Goal: Task Accomplishment & Management: Manage account settings

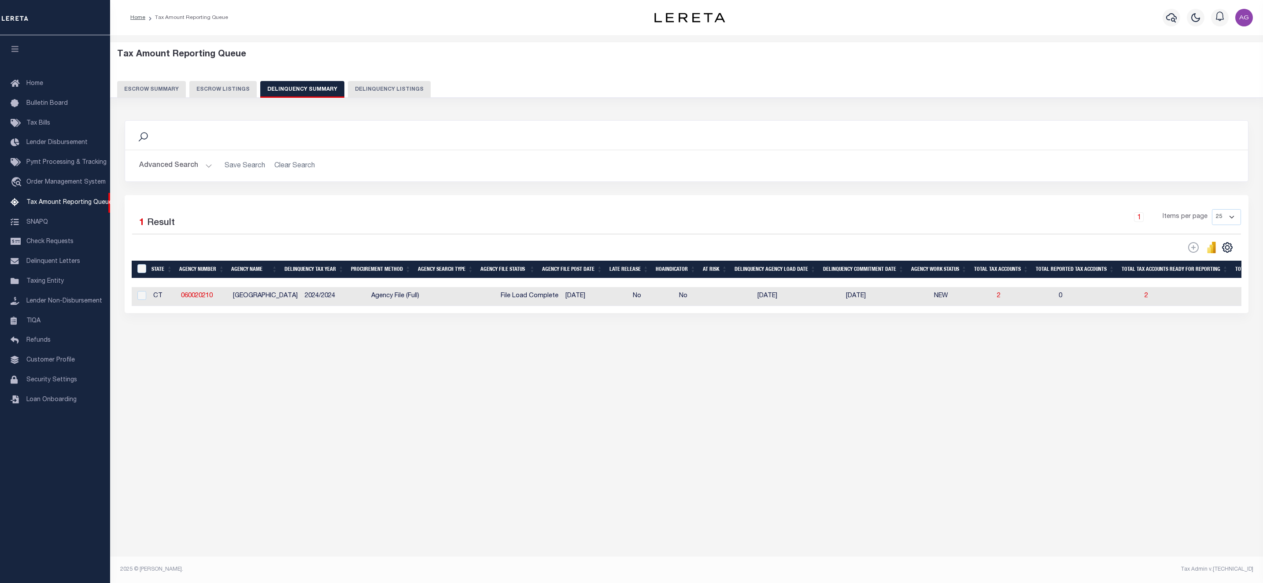
select select
click at [183, 168] on button "Advanced Search" at bounding box center [175, 165] width 73 height 17
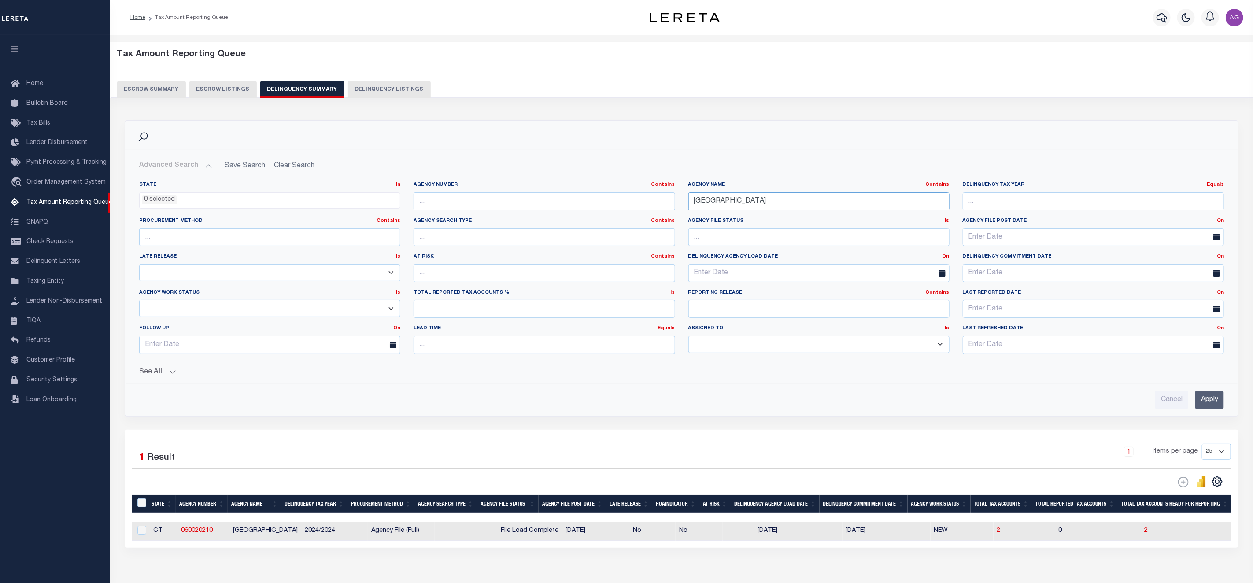
drag, startPoint x: 784, startPoint y: 204, endPoint x: 659, endPoint y: 203, distance: 124.2
click at [659, 203] on div "State In In AK AL AR AZ CA CO CT DC DE FL GA GU HI IA ID IL IN KS KY LA MA MD M…" at bounding box center [682, 271] width 1098 height 180
paste input "[GEOGRAPHIC_DATA]"
type input "[GEOGRAPHIC_DATA]"
click at [1210, 405] on input "Apply" at bounding box center [1209, 400] width 29 height 18
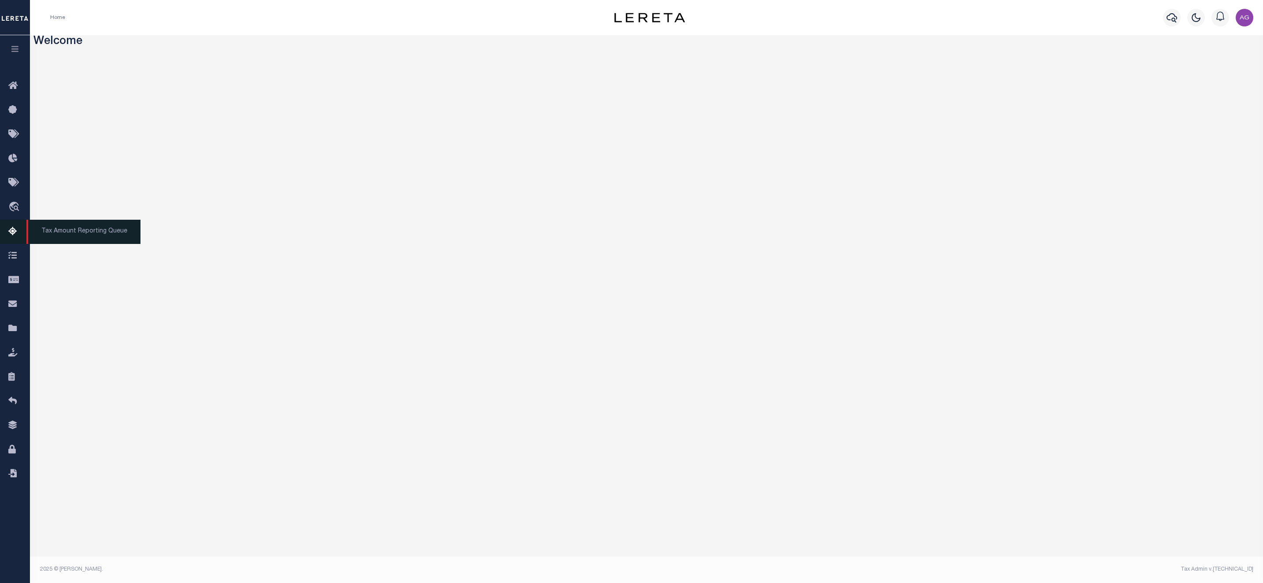
click at [65, 232] on span "Tax Amount Reporting Queue" at bounding box center [83, 232] width 114 height 24
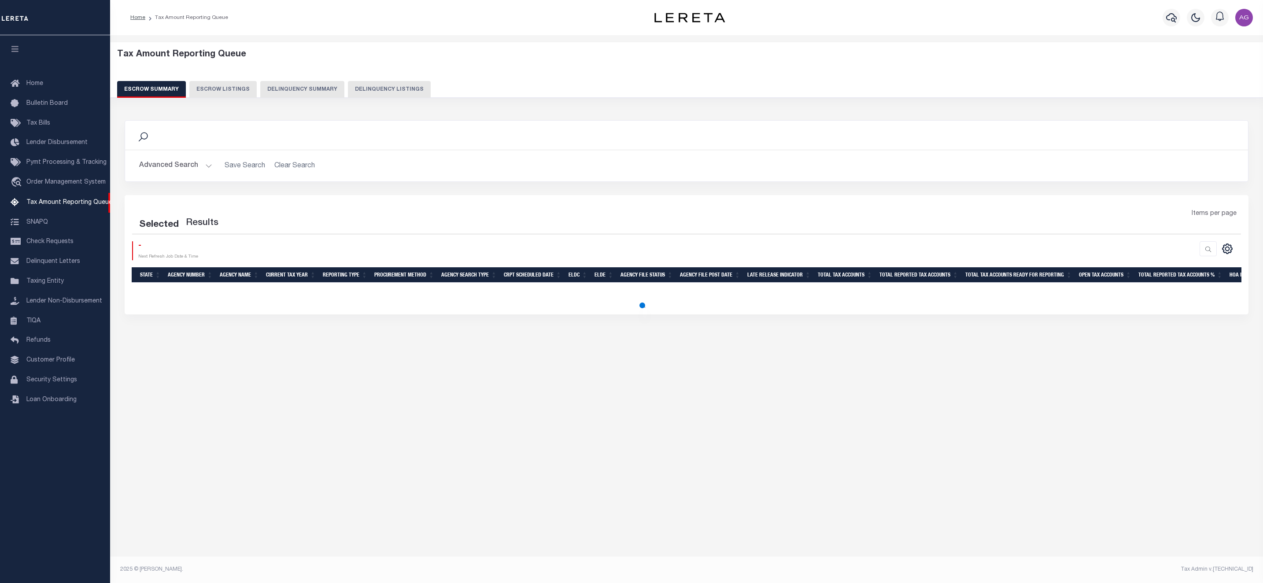
select select "100"
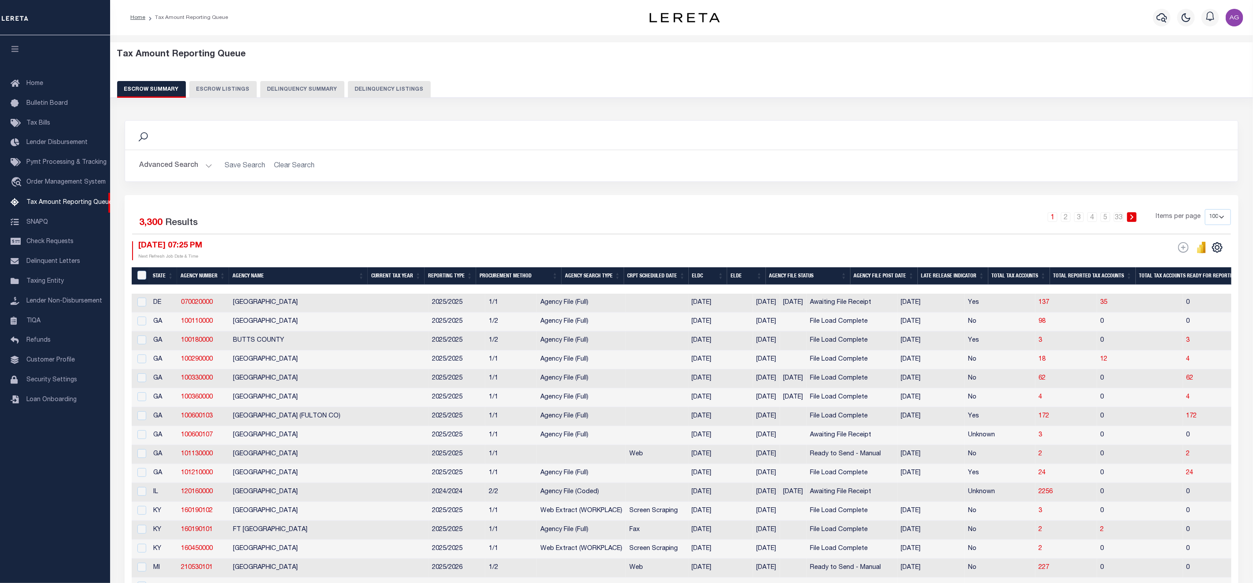
click at [273, 85] on button "Delinquency Summary" at bounding box center [302, 89] width 84 height 17
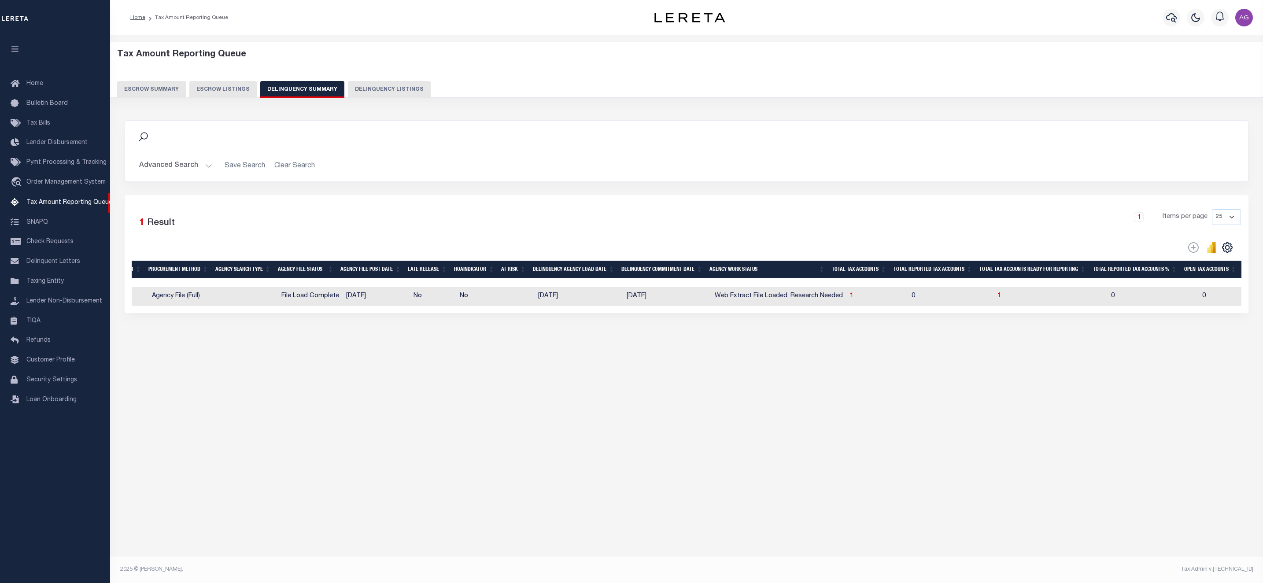
scroll to position [0, 158]
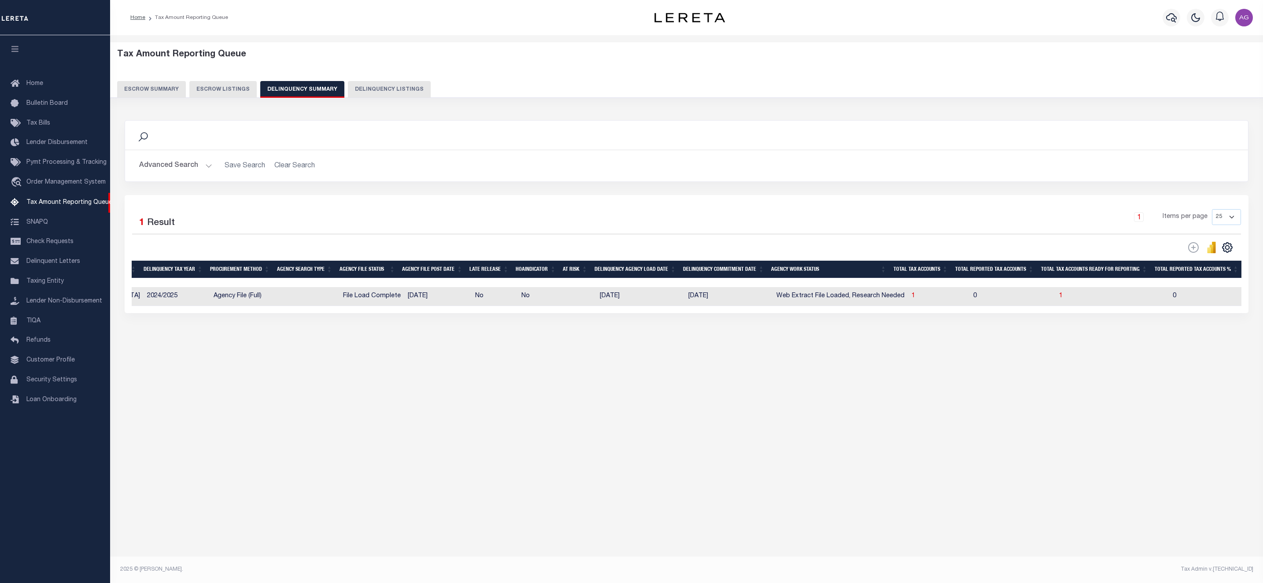
click at [928, 340] on div "Data sync process is currently running, you may face some response delays. Sear…" at bounding box center [687, 225] width 1136 height 228
click at [1059, 299] on span "1" at bounding box center [1061, 296] width 4 height 6
select select "100"
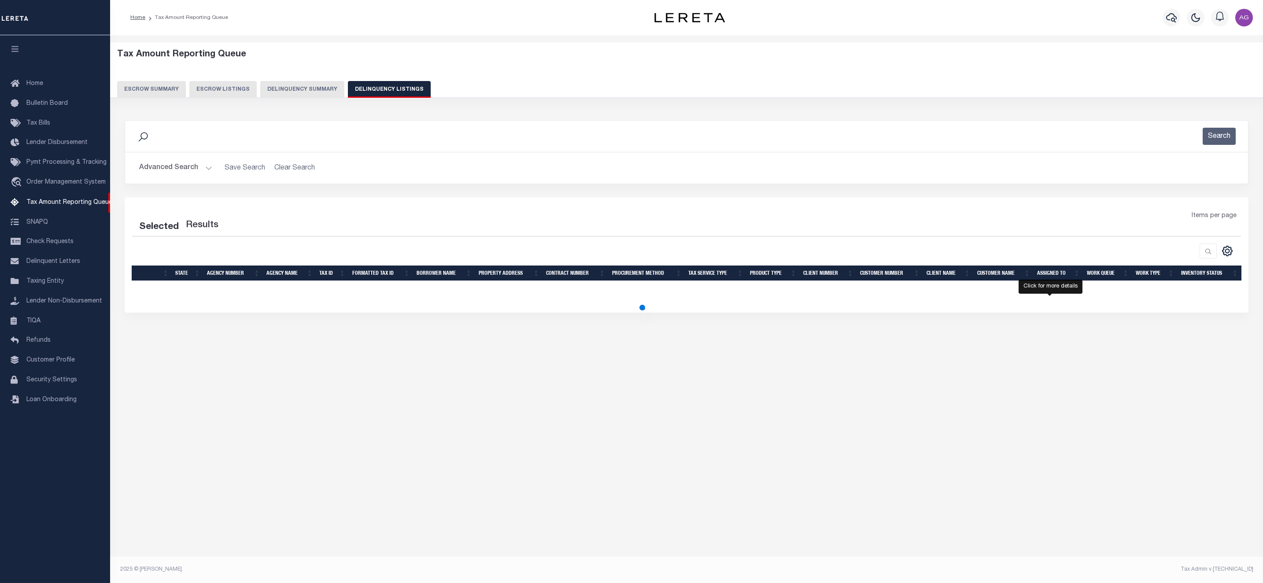
select select "100"
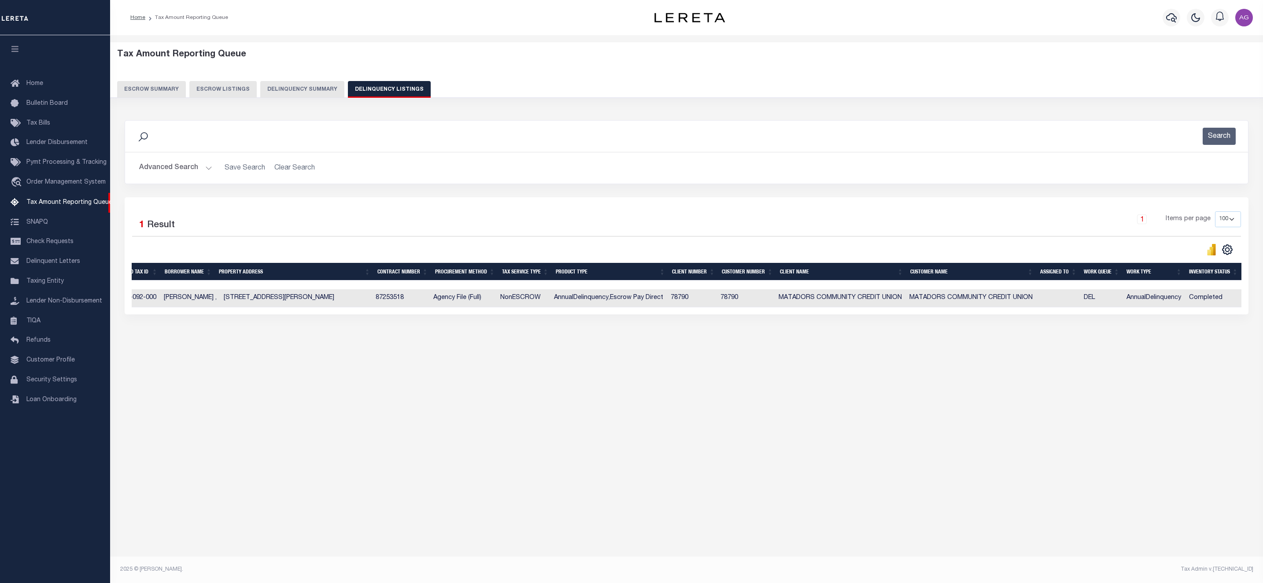
scroll to position [0, 0]
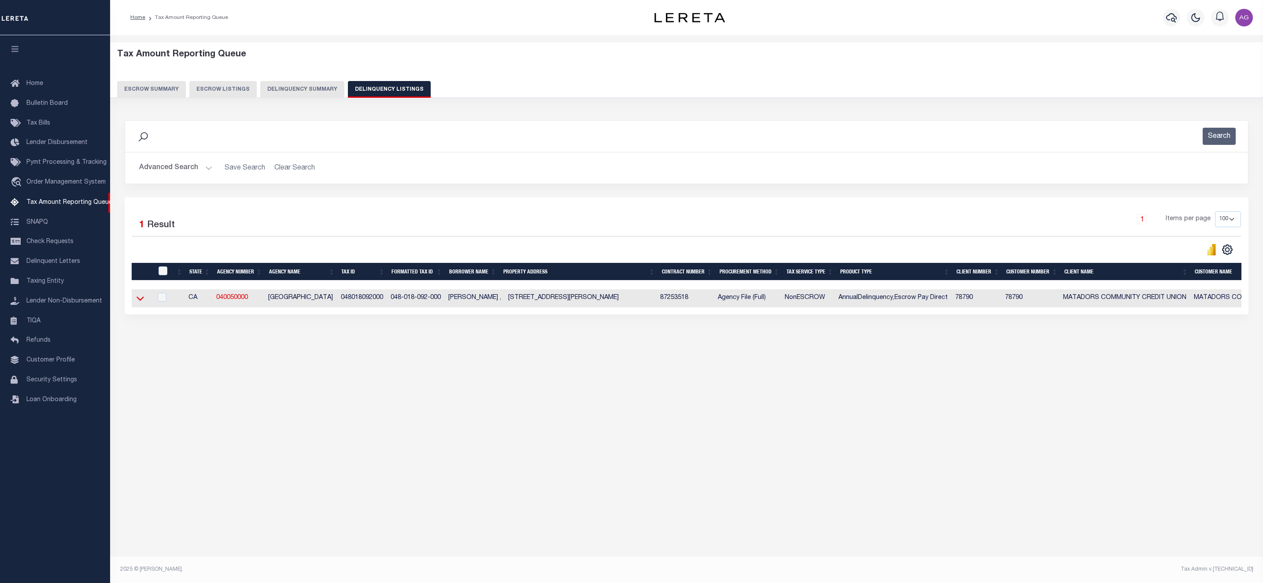
click at [142, 301] on icon at bounding box center [140, 298] width 7 height 9
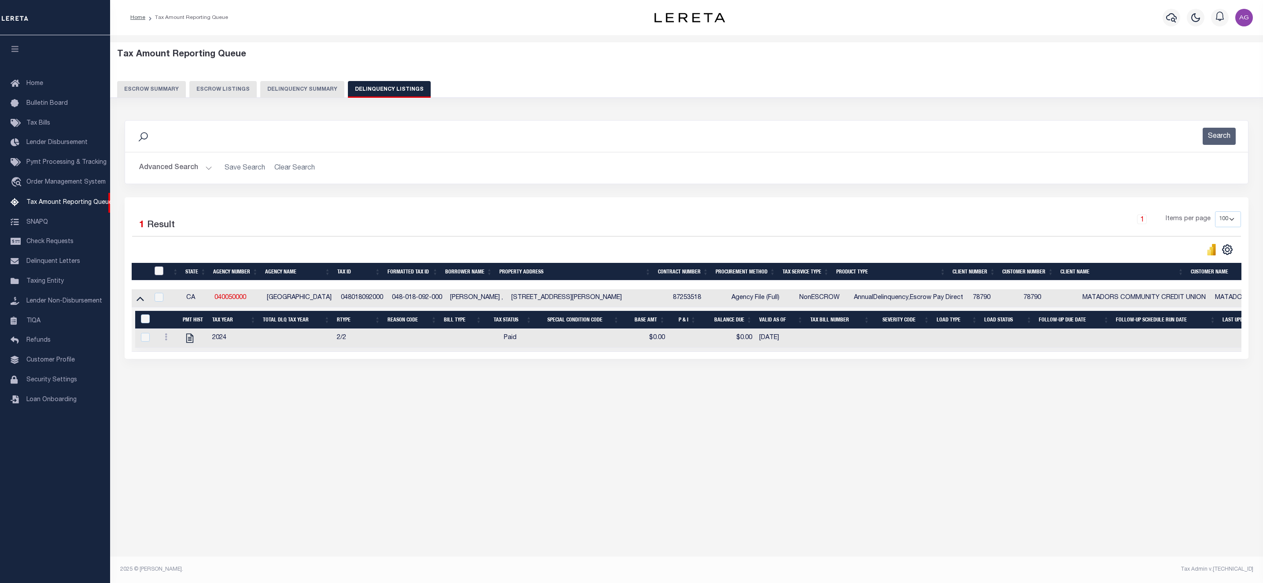
click at [157, 275] on input "checkbox" at bounding box center [159, 270] width 9 height 9
checkbox input "true"
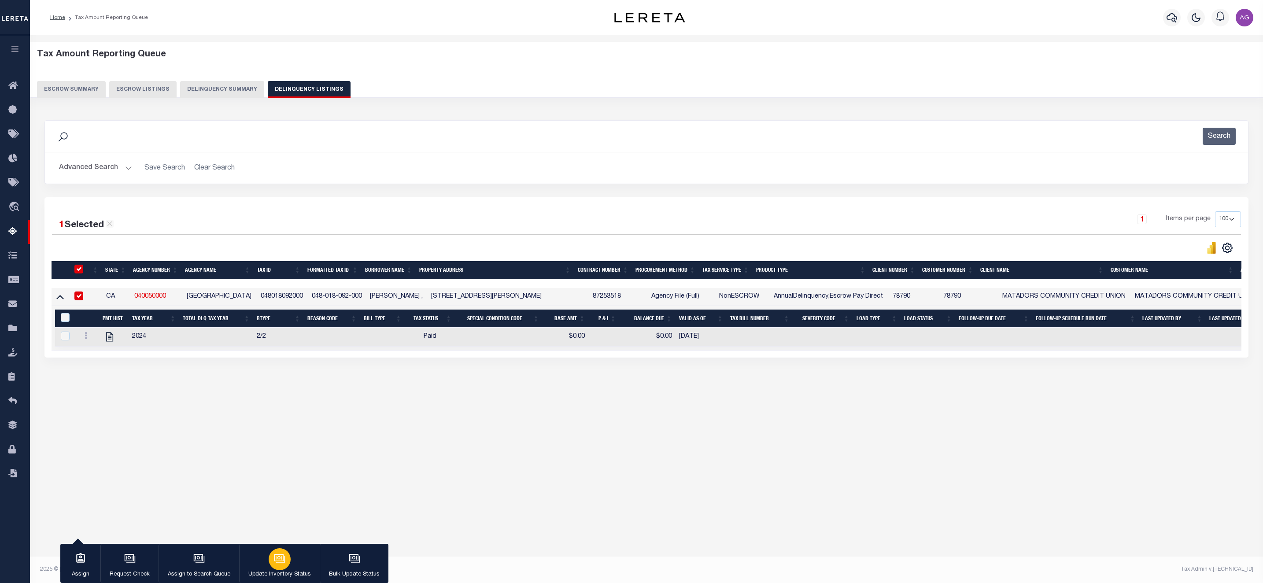
click at [281, 560] on icon "button" at bounding box center [279, 558] width 11 height 11
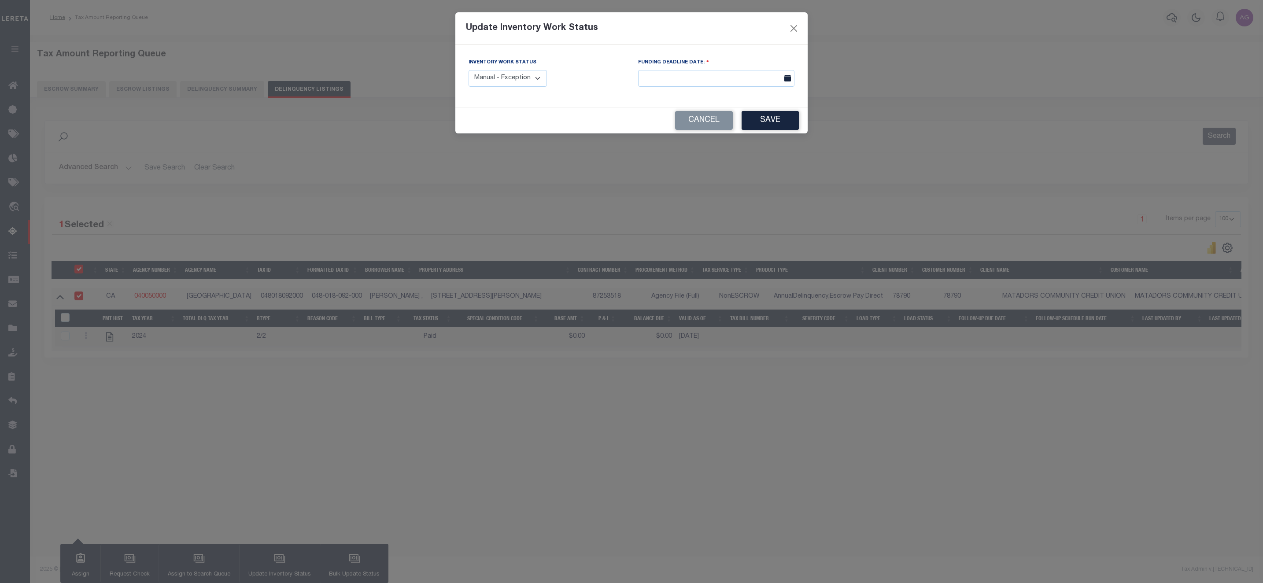
click at [518, 84] on select "Manual - Exception Pended - Awaiting Search Late Add Exception Completed" at bounding box center [508, 78] width 78 height 17
select select "3"
click at [469, 70] on select "Manual - Exception Pended - Awaiting Search Late Add Exception Completed" at bounding box center [508, 78] width 78 height 17
click at [782, 121] on button "Save" at bounding box center [770, 120] width 57 height 19
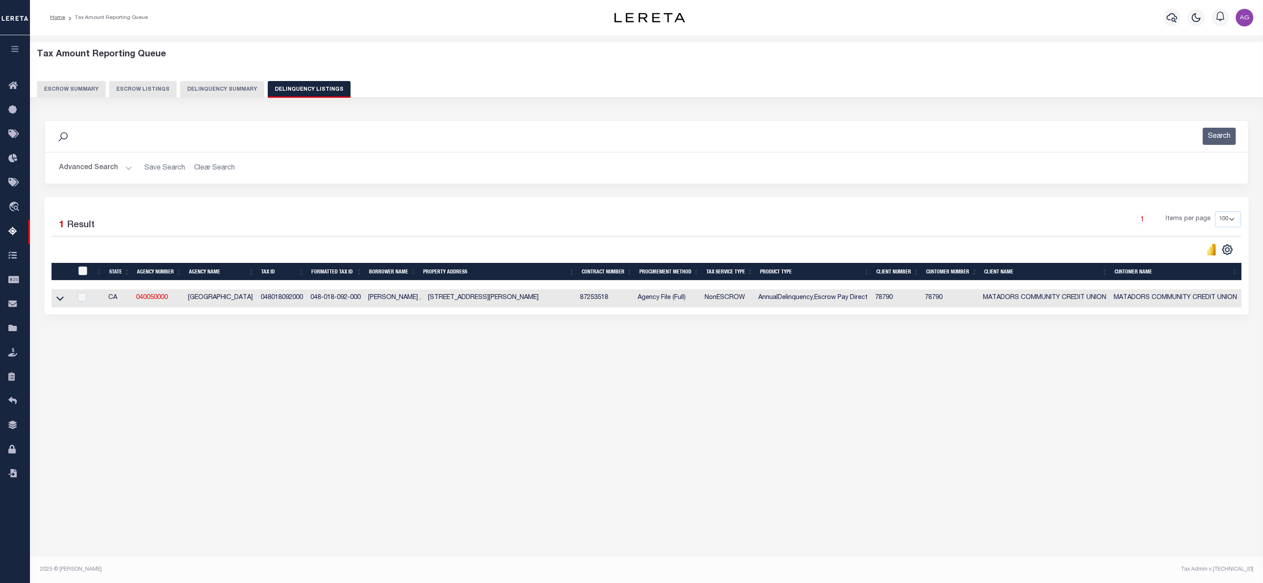
click at [80, 270] on input "checkbox" at bounding box center [82, 270] width 9 height 9
checkbox input "true"
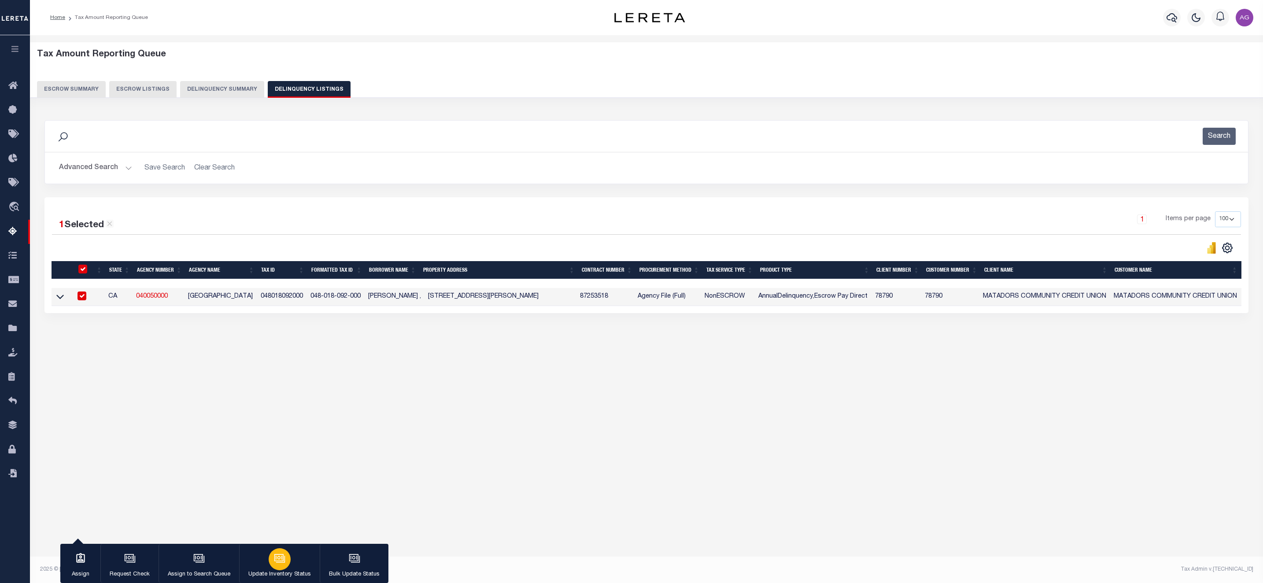
click at [283, 558] on icon "button" at bounding box center [279, 558] width 11 height 11
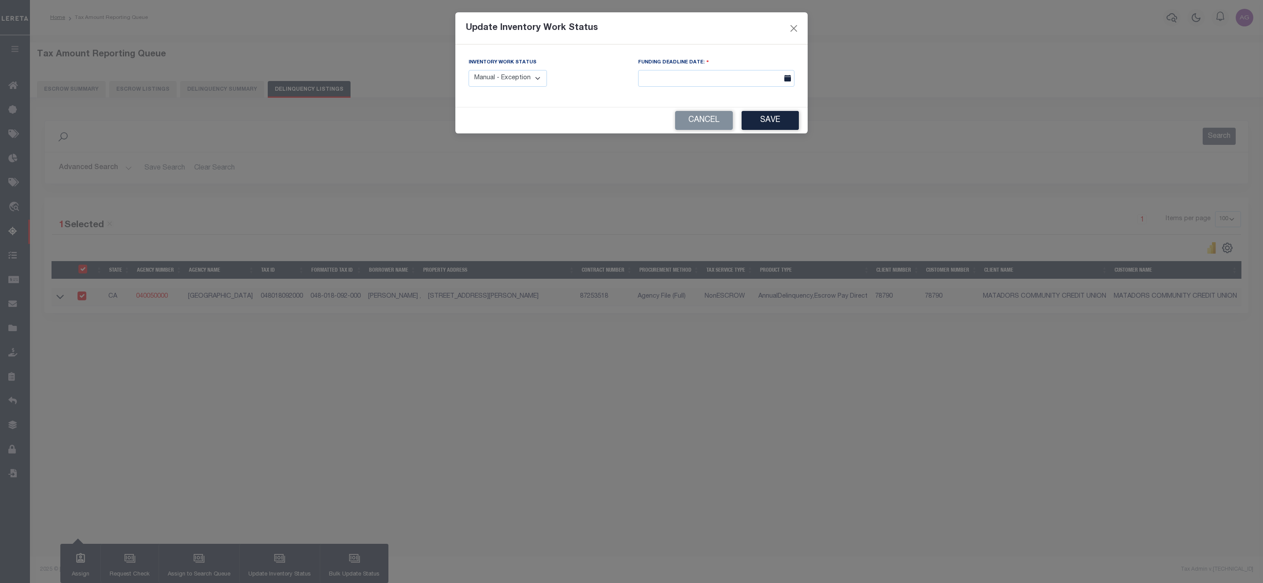
click at [530, 77] on select "Manual - Exception Pended - Awaiting Search Late Add Exception Completed" at bounding box center [508, 78] width 78 height 17
select select "3"
click at [469, 70] on select "Manual - Exception Pended - Awaiting Search Late Add Exception Completed" at bounding box center [508, 78] width 78 height 17
click at [774, 116] on button "Save" at bounding box center [770, 120] width 57 height 19
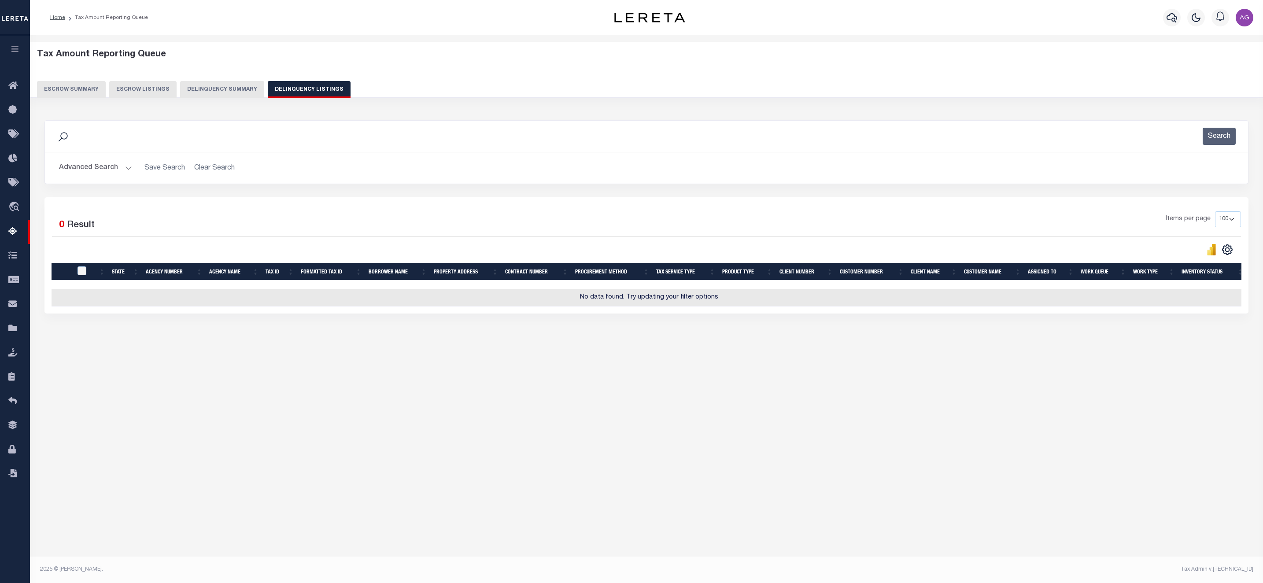
click at [226, 85] on button "Delinquency Summary" at bounding box center [222, 89] width 84 height 17
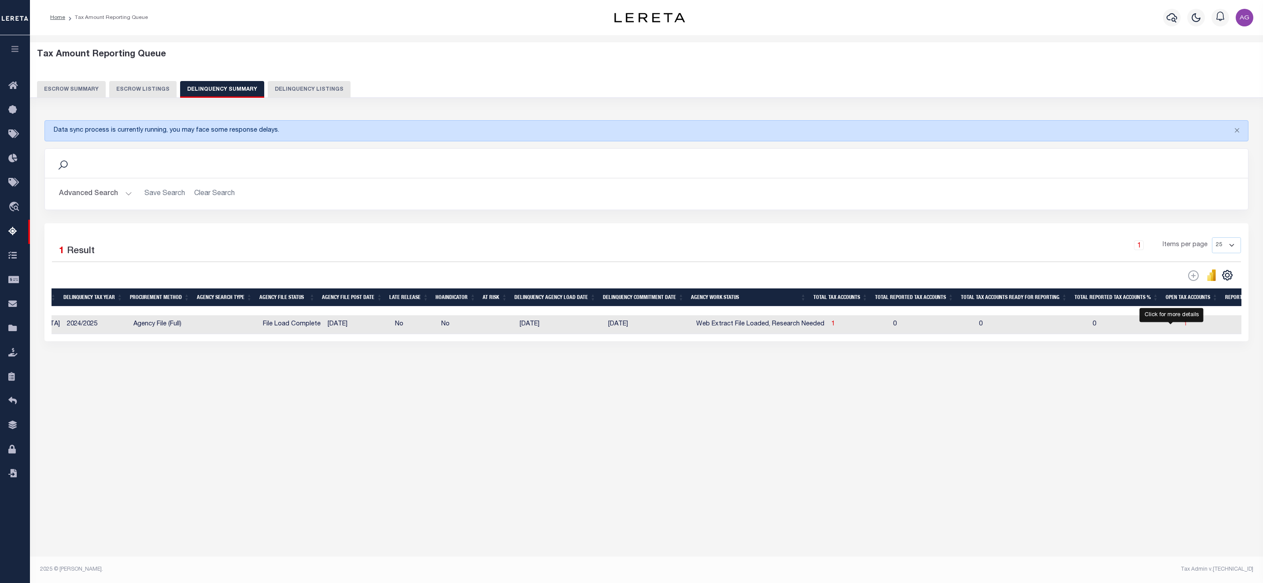
click at [1184, 327] on span "1" at bounding box center [1186, 324] width 4 height 6
select select "100"
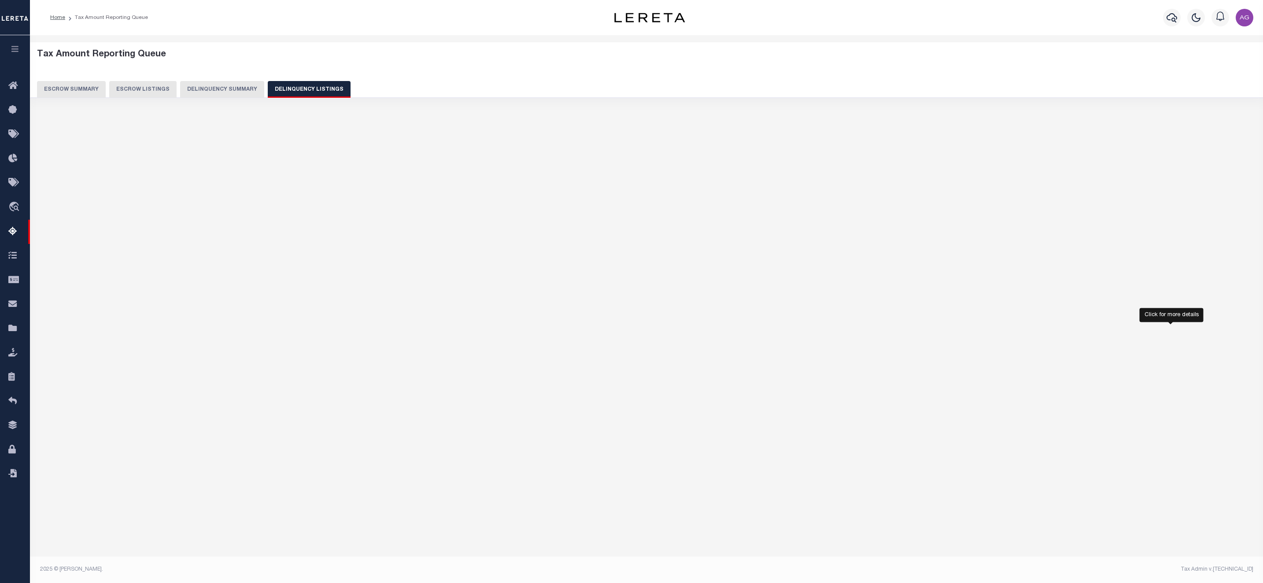
select select "100"
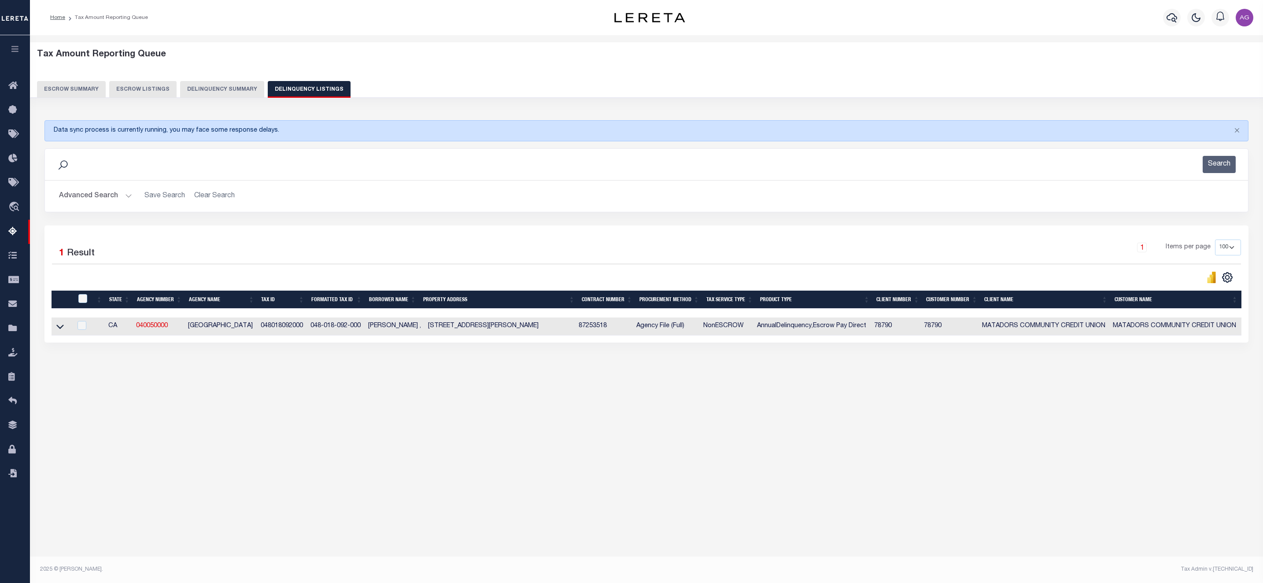
scroll to position [0, 213]
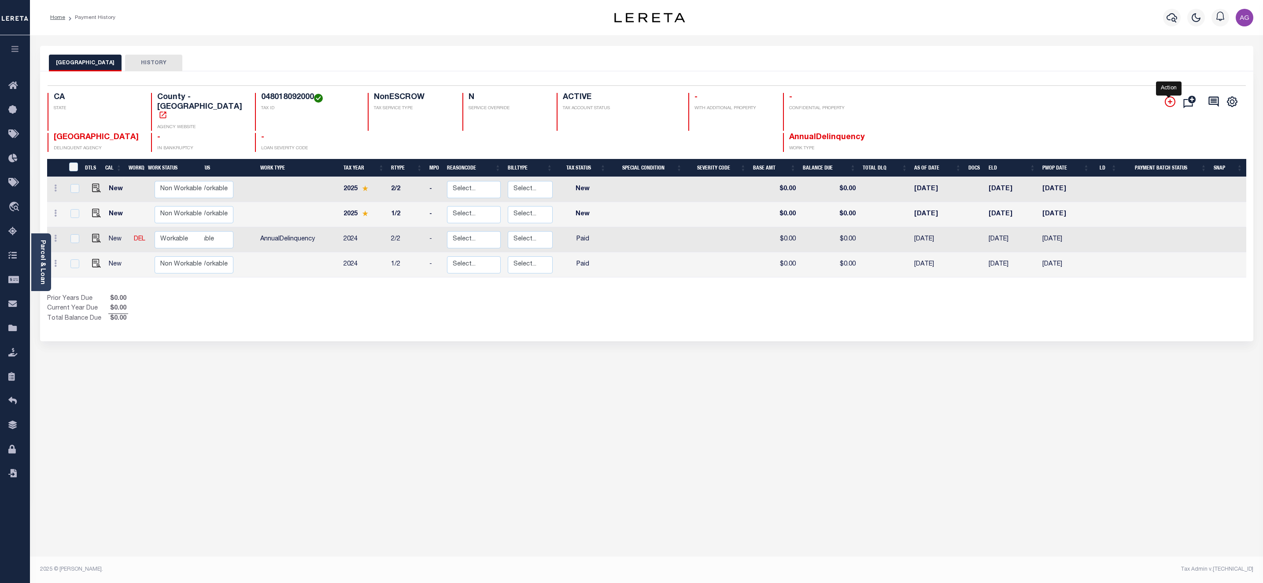
click at [1169, 101] on icon "" at bounding box center [1170, 102] width 4 height 4
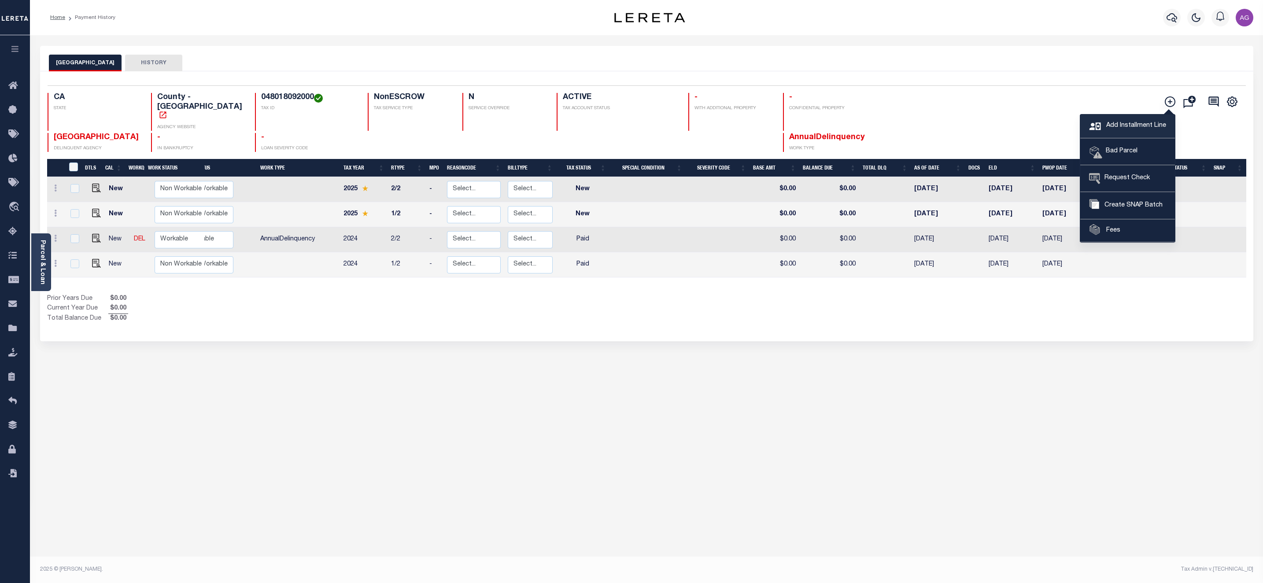
click at [1131, 122] on span "Add Installment Line" at bounding box center [1135, 126] width 62 height 10
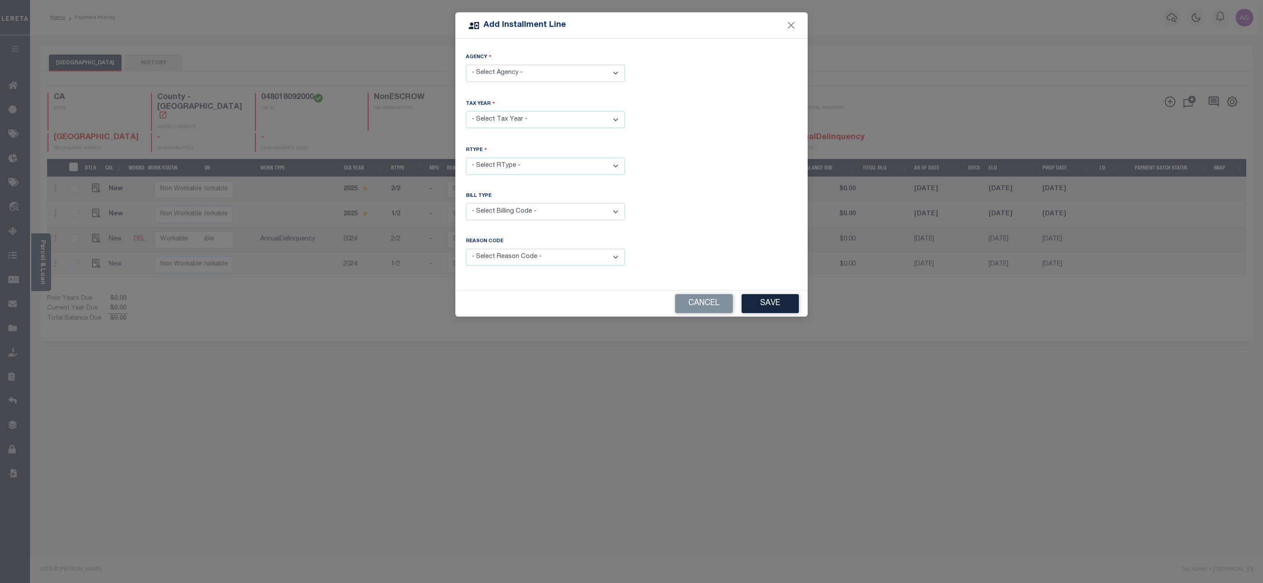
click at [505, 75] on select "- Select Agency - CALAVERAS COUNTY - County" at bounding box center [545, 73] width 159 height 17
select select "600900000"
click at [466, 65] on select "- Select Agency - CALAVERAS COUNTY - County" at bounding box center [545, 73] width 159 height 17
click at [507, 115] on select "- Select Year - 2005 2006 2007 2008 2009 2010 2011 2012 2013 2014 2015 2016 201…" at bounding box center [545, 119] width 159 height 17
click at [611, 121] on select "- Select Year - 2005 2006 2007 2008 2009 2010 2011 2012 2013 2014 2015 2016 201…" at bounding box center [545, 119] width 159 height 17
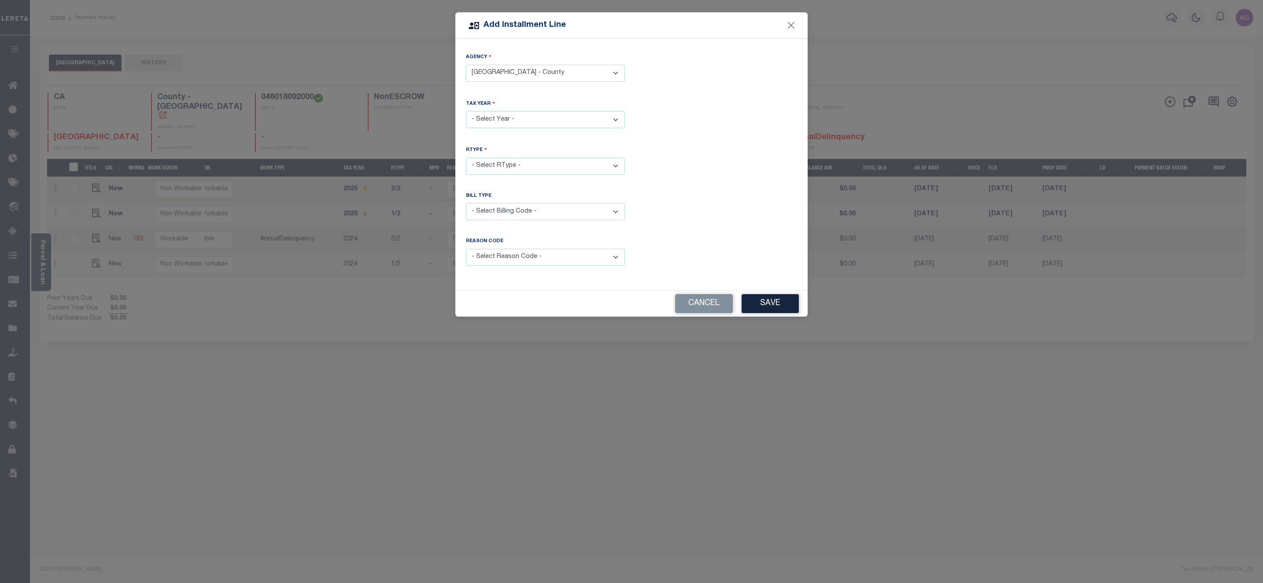
click at [684, 146] on div "RType - Select RType -" at bounding box center [631, 167] width 344 height 43
click at [602, 120] on select "- Select Year - 2005 2006 2007 2008 2009 2010 2011 2012 2013 2014 2015 2016 201…" at bounding box center [545, 119] width 159 height 17
select select "2023"
click at [466, 111] on select "- Select Year - 2005 2006 2007 2008 2009 2010 2011 2012 2013 2014 2015 2016 201…" at bounding box center [545, 119] width 159 height 17
click at [514, 166] on select "- Select RType - 1/2 2/2" at bounding box center [545, 166] width 159 height 17
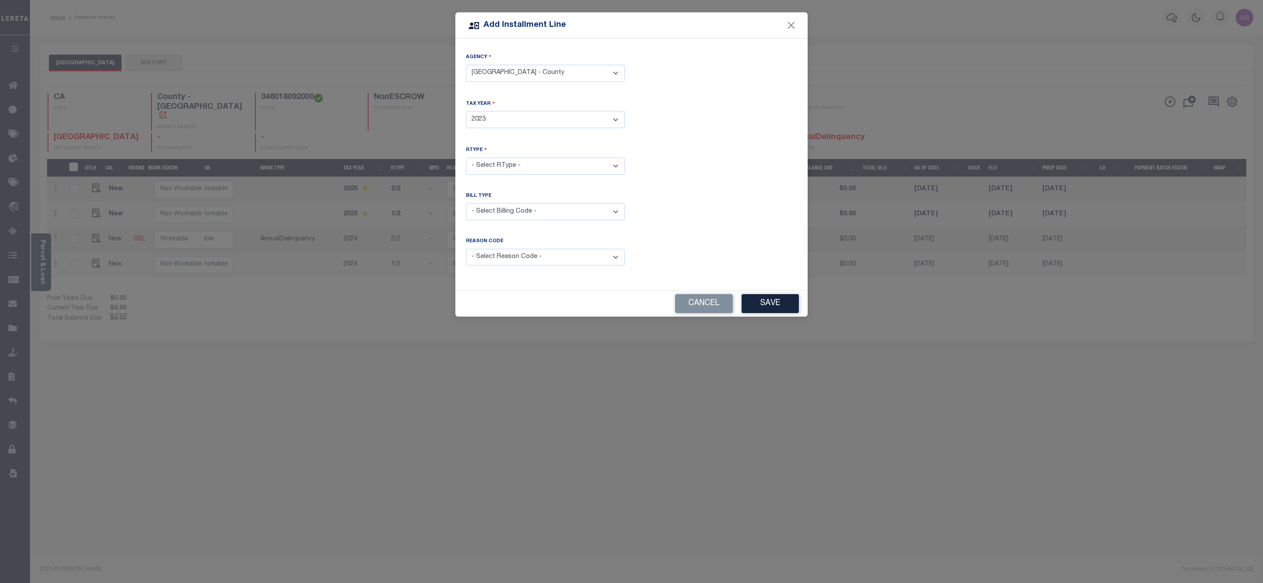
select select "0"
click at [466, 158] on select "- Select RType - 1/2 2/2" at bounding box center [545, 166] width 159 height 17
click at [772, 304] on button "Save" at bounding box center [770, 303] width 57 height 19
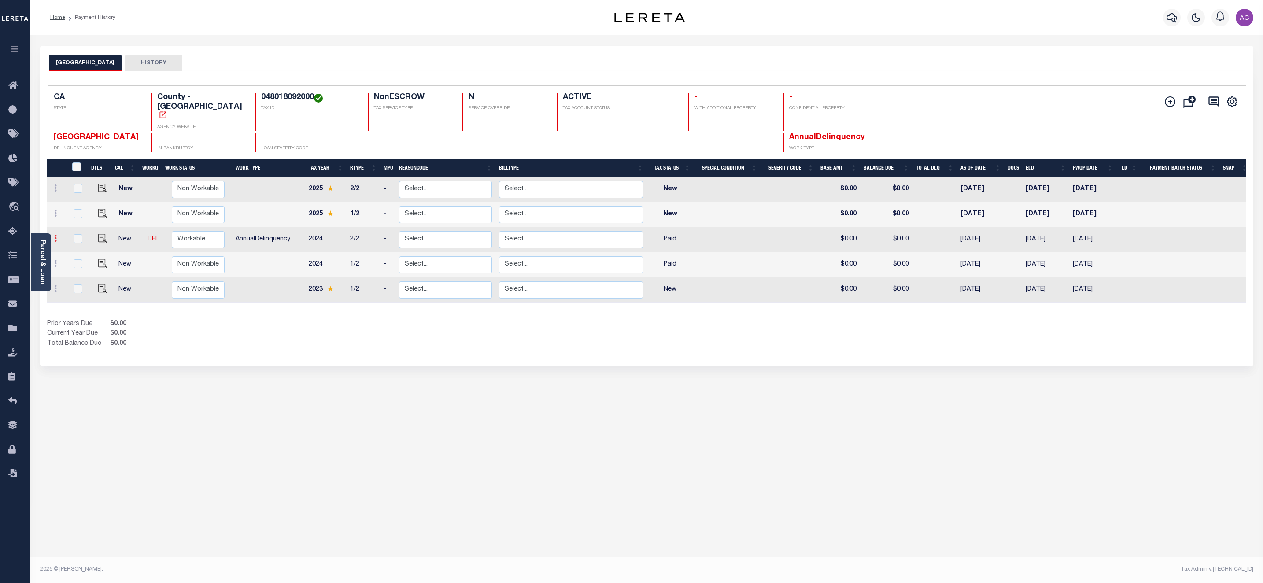
click at [55, 235] on icon at bounding box center [55, 238] width 3 height 7
click at [76, 264] on img at bounding box center [76, 268] width 9 height 9
select select "PYD"
type input "$0.00"
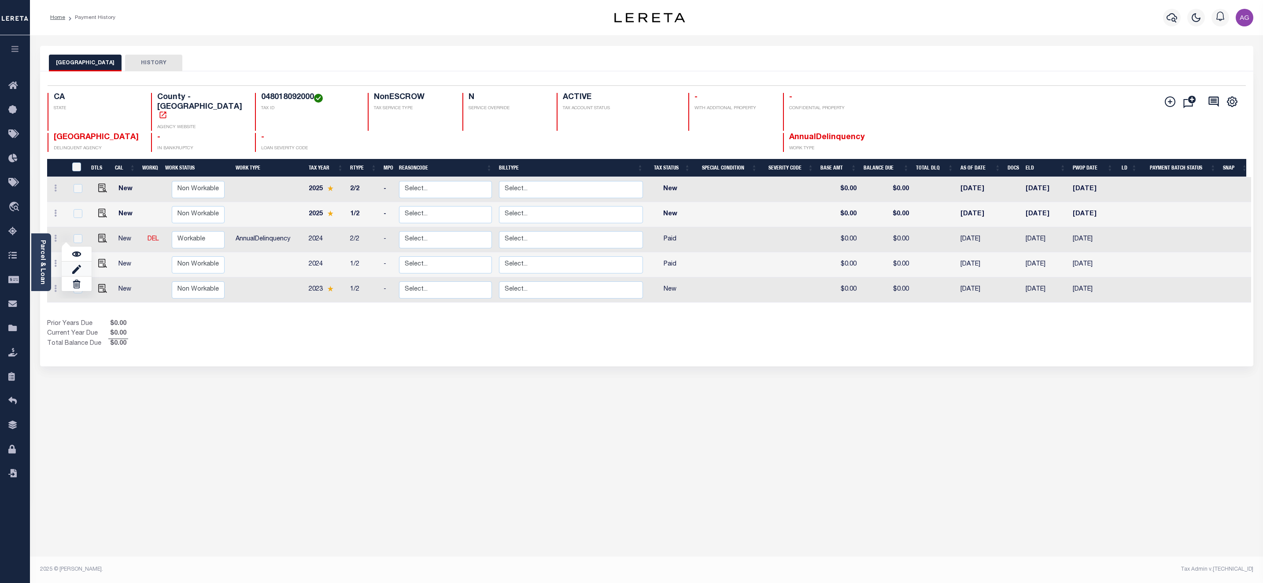
type input "[DATE]"
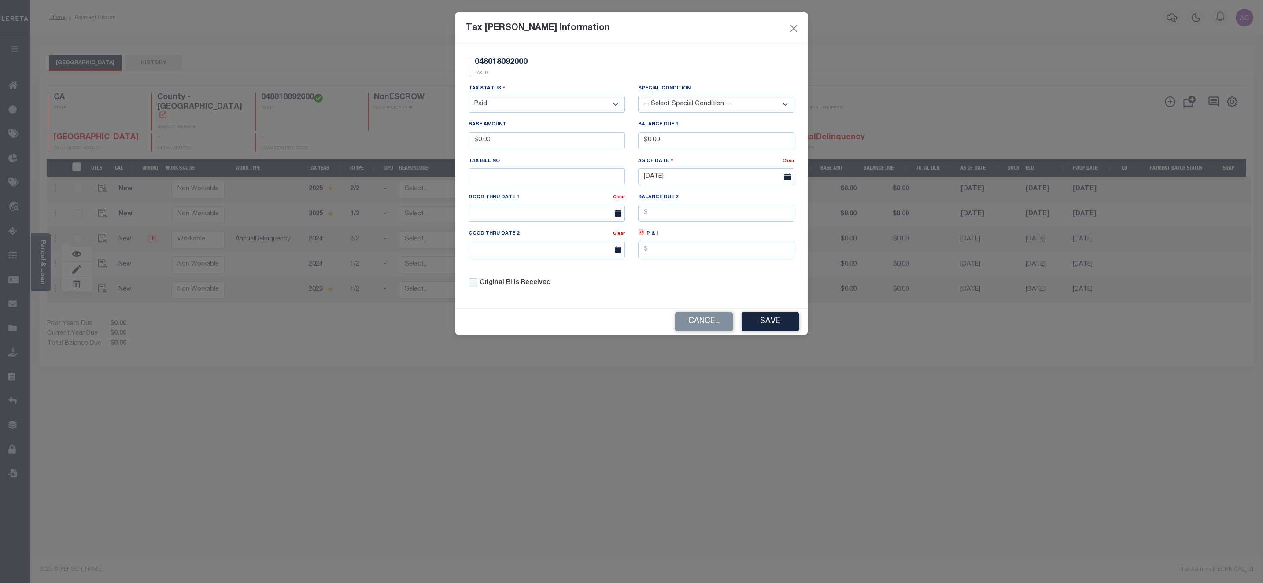
click at [525, 96] on select "- Select Status - Open Due/Unpaid Paid Incomplete No Tax Due Internal Refund Pr…" at bounding box center [547, 104] width 156 height 17
select select "DUE"
click at [469, 96] on select "- Select Status - Open Due/Unpaid Paid Incomplete No Tax Due Internal Refund Pr…" at bounding box center [547, 104] width 156 height 17
click at [477, 141] on input "$0.00" at bounding box center [547, 140] width 156 height 17
drag, startPoint x: 477, startPoint y: 141, endPoint x: 515, endPoint y: 144, distance: 38.5
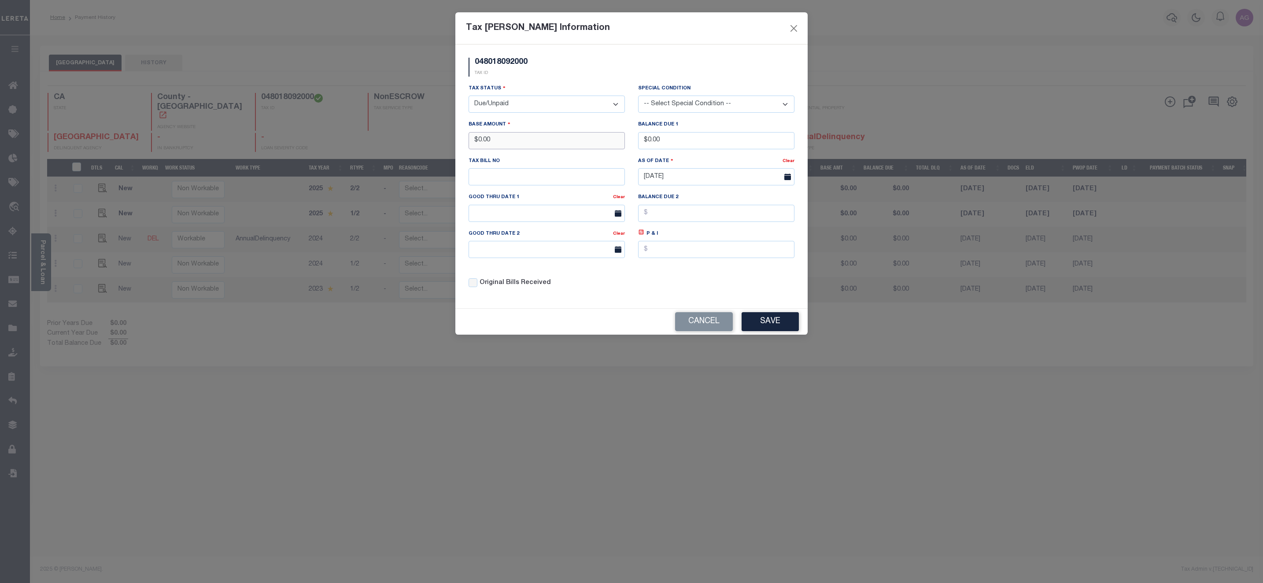
click at [515, 144] on input "$0.00" at bounding box center [547, 140] width 156 height 17
type input "$111.00"
drag, startPoint x: 648, startPoint y: 142, endPoint x: 678, endPoint y: 143, distance: 30.4
click at [678, 143] on input "$0.00" at bounding box center [716, 140] width 156 height 17
type input "$111.00"
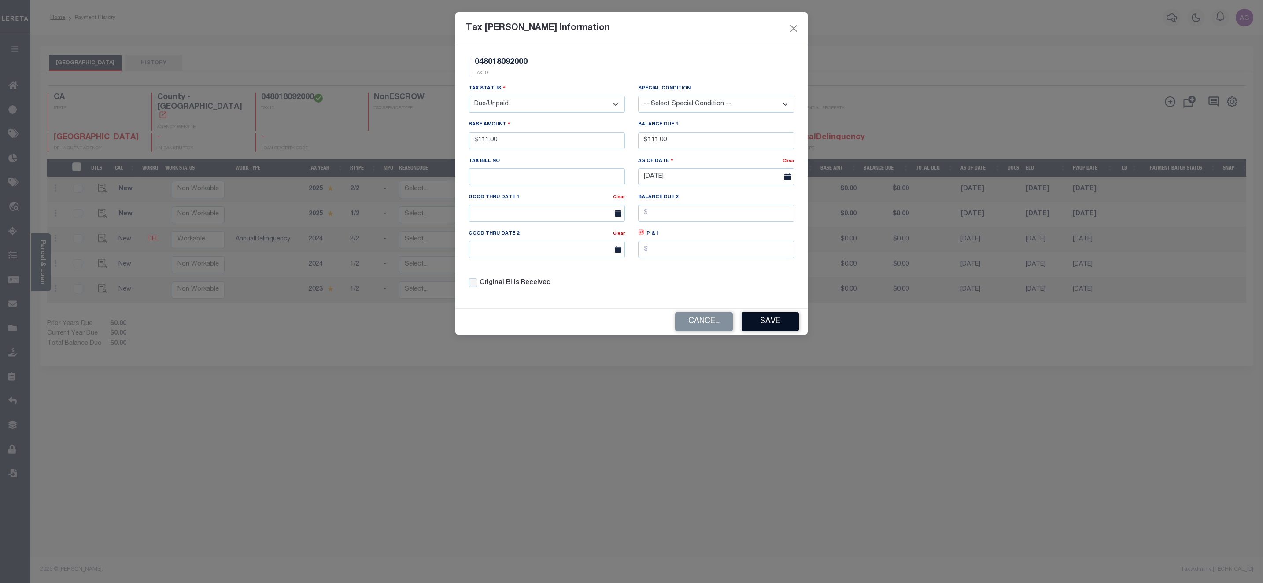
click at [762, 326] on button "Save" at bounding box center [770, 321] width 57 height 19
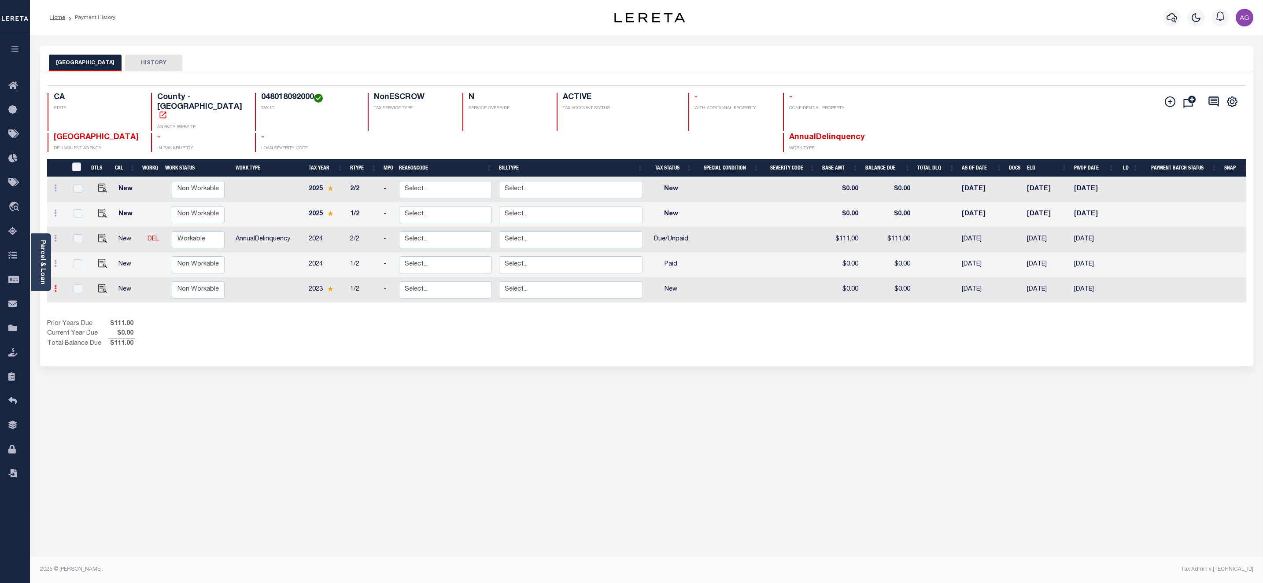
click at [57, 286] on link at bounding box center [56, 289] width 10 height 7
click at [81, 266] on img at bounding box center [76, 270] width 9 height 9
select select "NW2"
type input "$0.00"
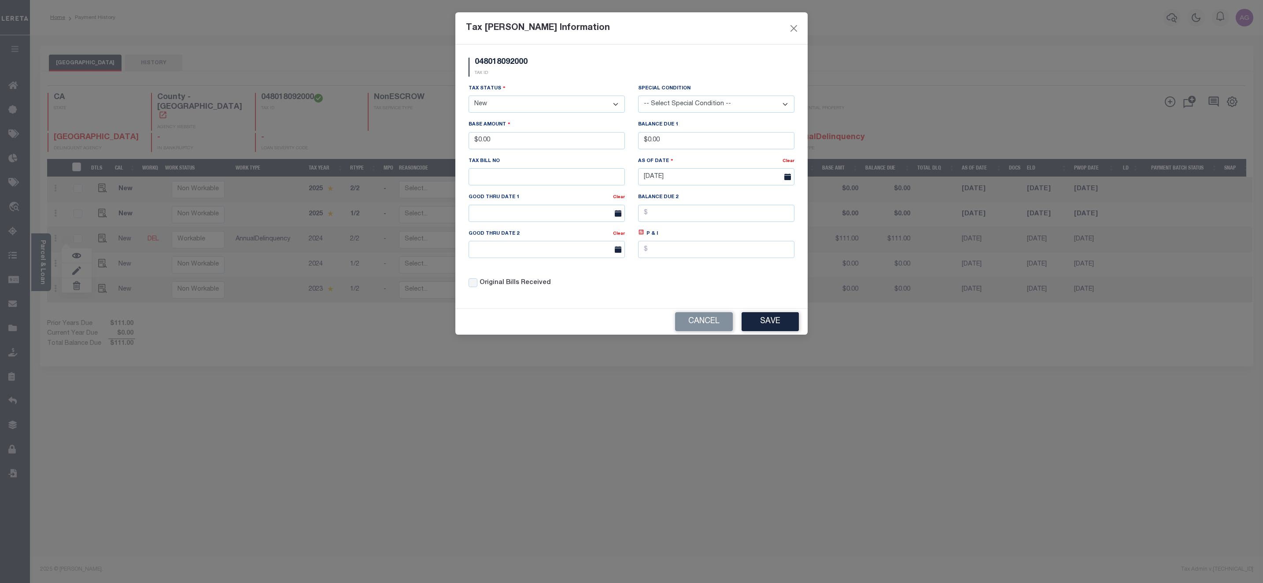
click at [548, 113] on select "- Select Status - Open Due/Unpaid Paid Incomplete No Tax Due Internal Refund Pr…" at bounding box center [547, 104] width 156 height 17
select select "DUE"
click at [469, 96] on select "- Select Status - Open Due/Unpaid Paid Incomplete No Tax Due Internal Refund Pr…" at bounding box center [547, 104] width 156 height 17
drag, startPoint x: 478, startPoint y: 142, endPoint x: 511, endPoint y: 136, distance: 33.5
click at [511, 136] on input "$0.00" at bounding box center [547, 140] width 156 height 17
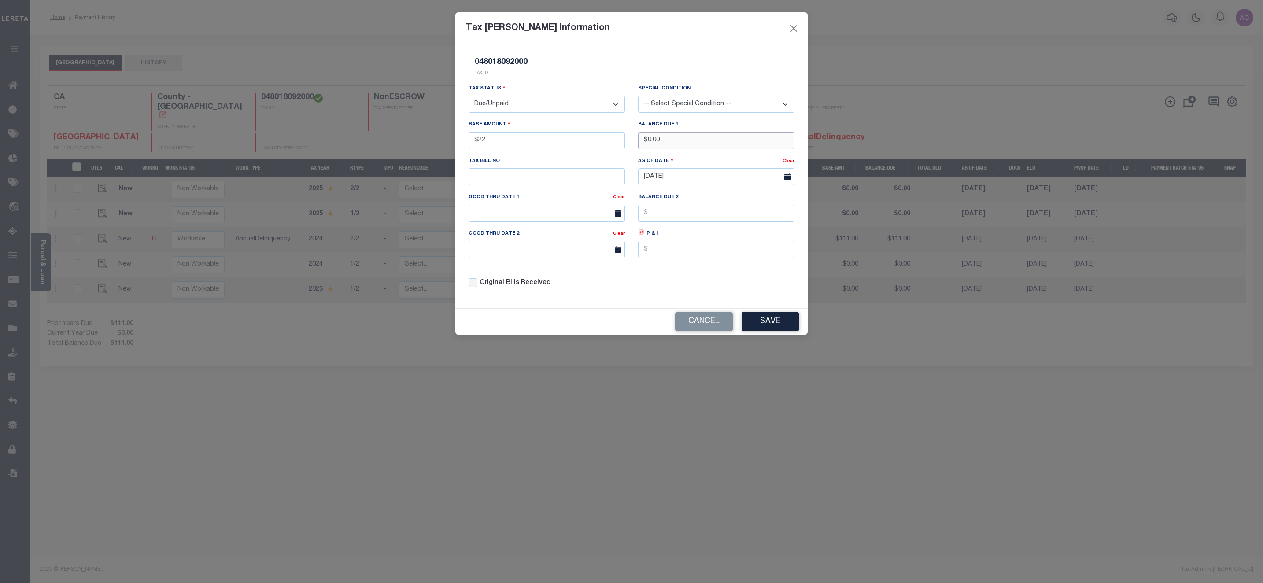
type input "$22.00"
drag, startPoint x: 648, startPoint y: 141, endPoint x: 696, endPoint y: 148, distance: 48.9
click at [696, 148] on input "$0.00" at bounding box center [716, 140] width 156 height 17
type input "$22.00"
click at [776, 331] on button "Save" at bounding box center [770, 321] width 57 height 19
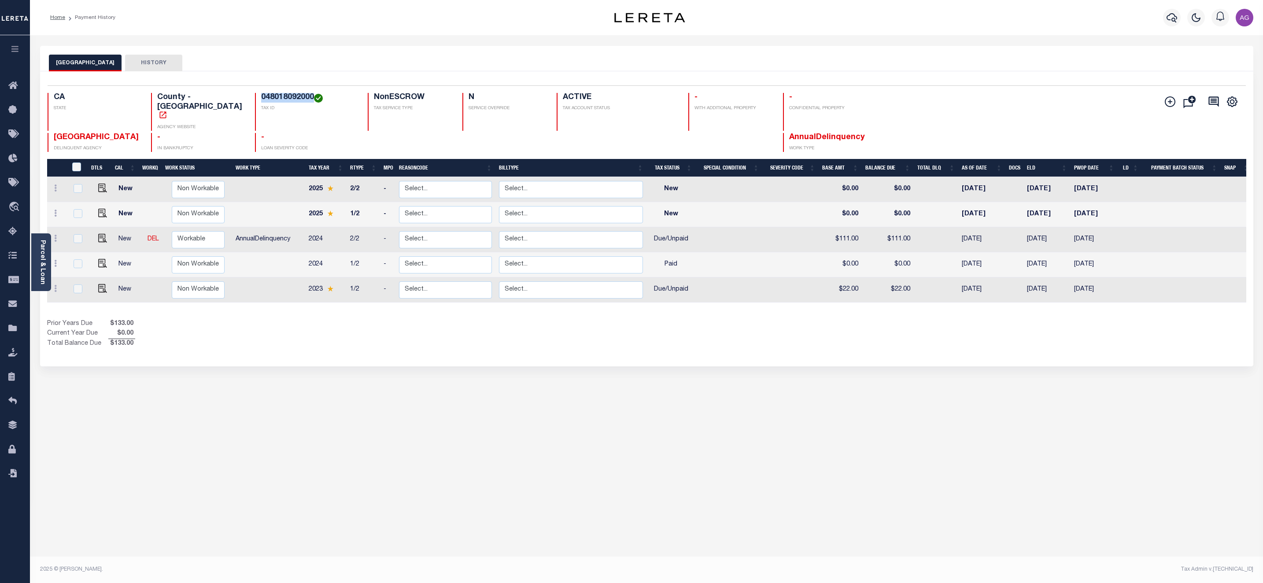
drag, startPoint x: 246, startPoint y: 96, endPoint x: 299, endPoint y: 96, distance: 52.9
click at [299, 96] on h4 "048018092000" at bounding box center [309, 98] width 96 height 10
copy h4 "048018092000"
drag, startPoint x: 961, startPoint y: 235, endPoint x: 1001, endPoint y: 233, distance: 39.7
click at [1001, 233] on td "[DATE]" at bounding box center [980, 239] width 47 height 25
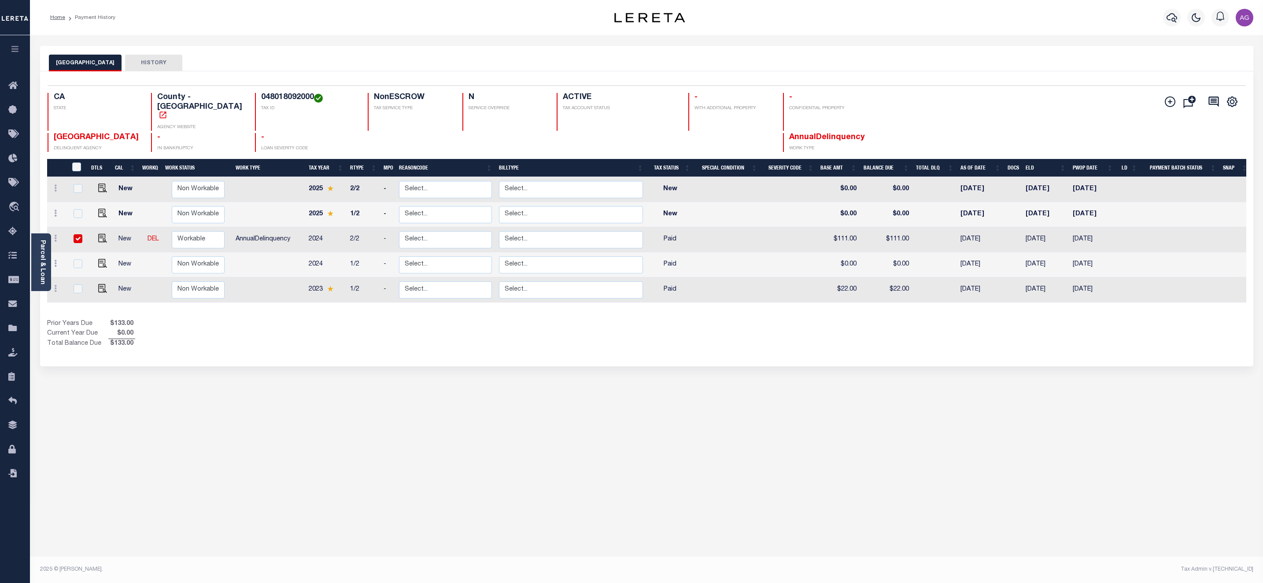
checkbox input "true"
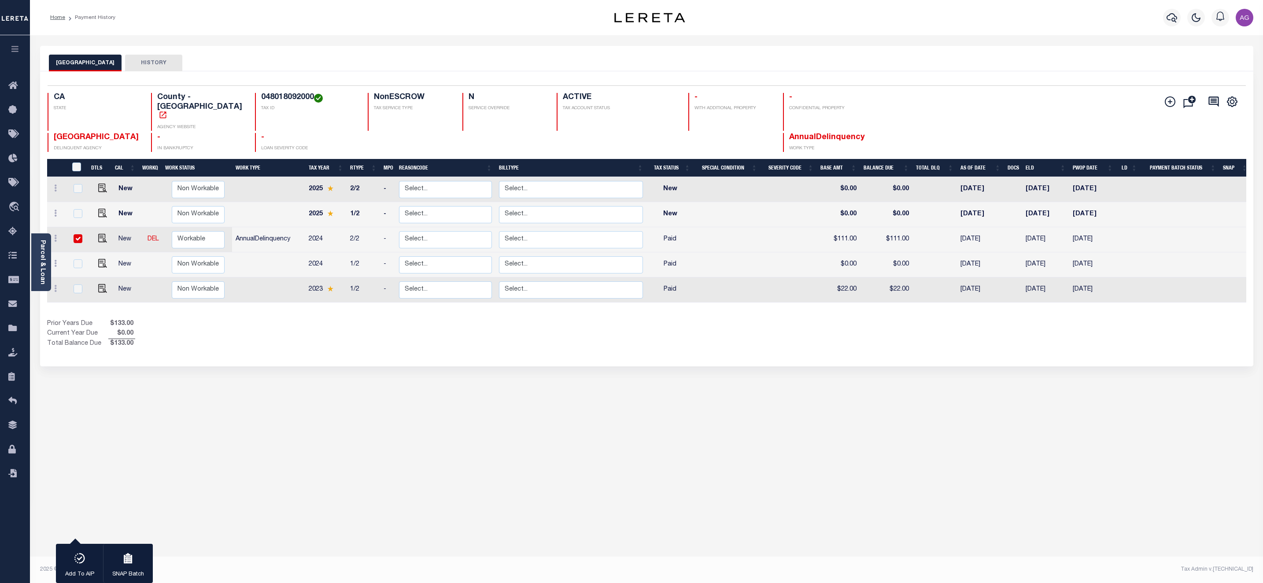
click at [590, 468] on div "CALAVERAS COUNTY HISTORY 1 Selected 5 1" at bounding box center [646, 294] width 1227 height 497
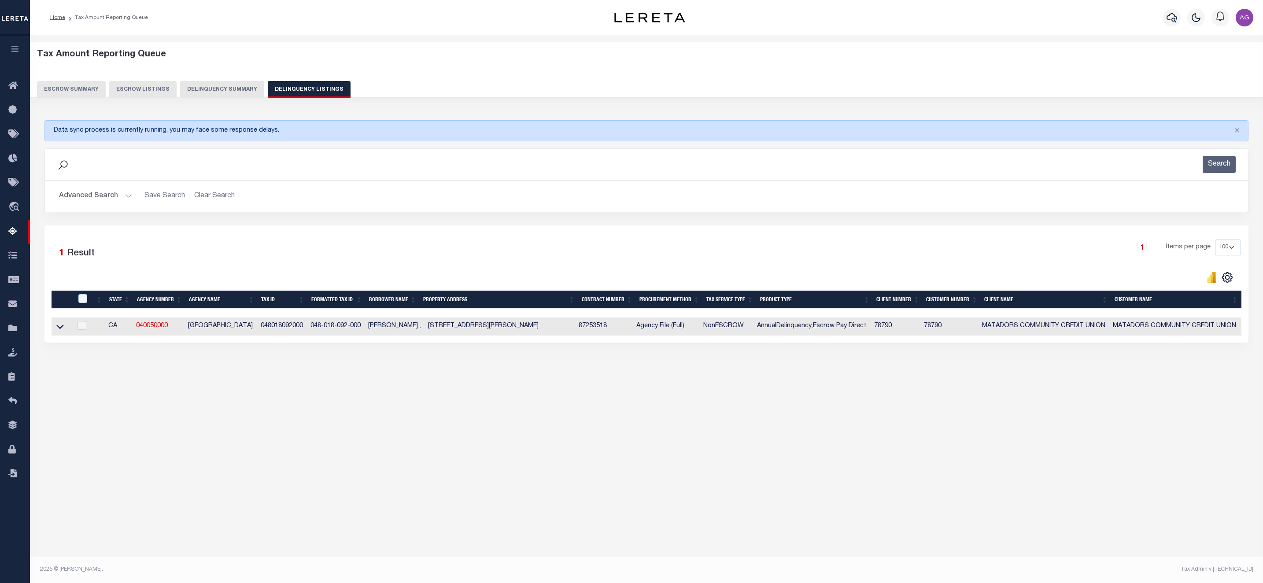
select select "100"
click at [225, 90] on button "Delinquency Summary" at bounding box center [222, 89] width 84 height 17
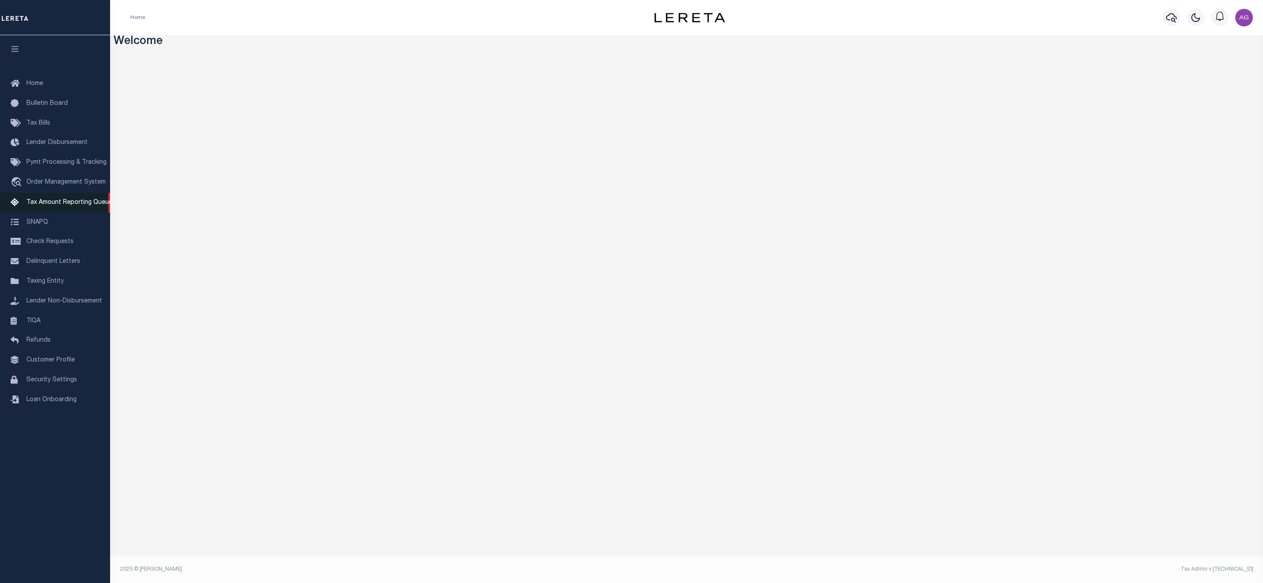
click at [66, 203] on span "Tax Amount Reporting Queue" at bounding box center [69, 203] width 86 height 6
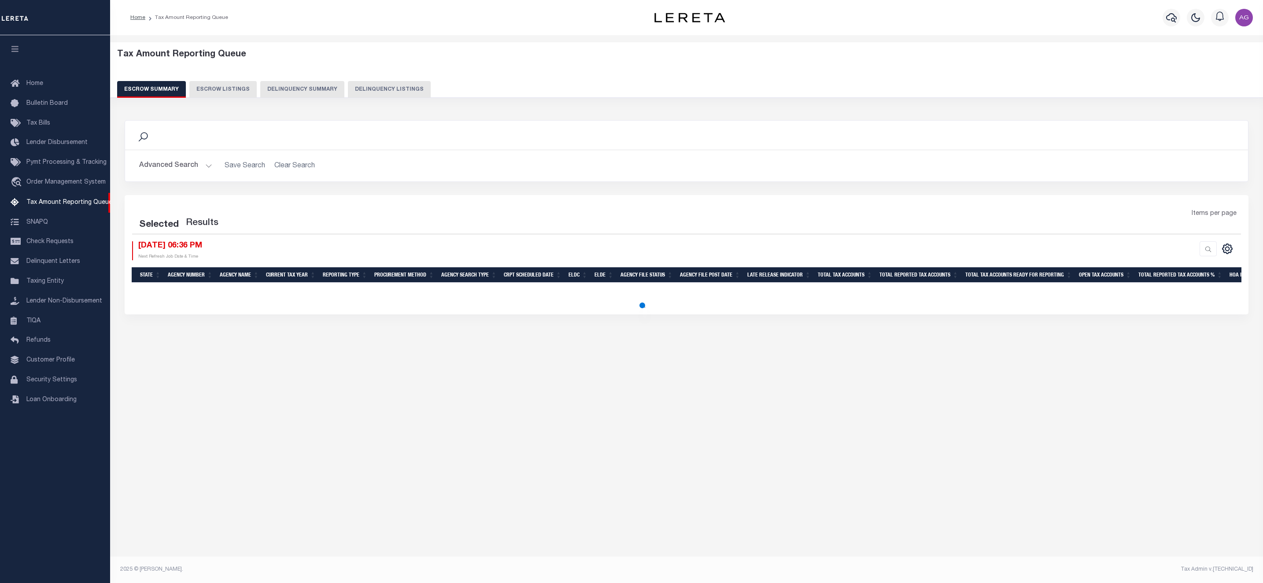
click at [299, 96] on button "Delinquency Summary" at bounding box center [302, 89] width 84 height 17
select select
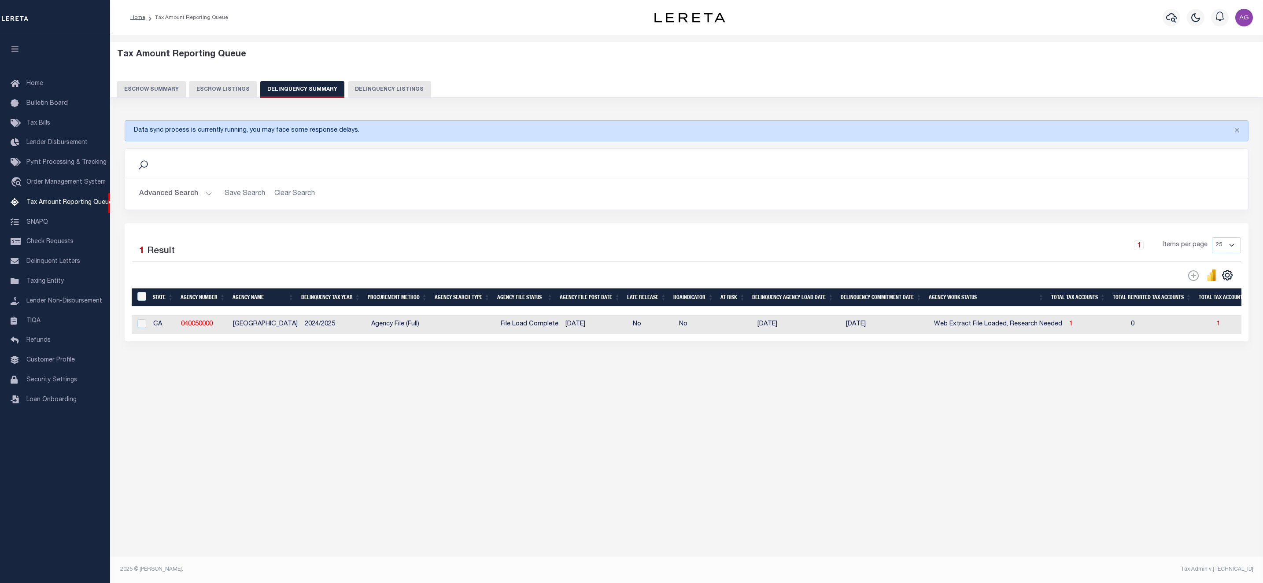
click at [185, 194] on button "Advanced Search" at bounding box center [175, 193] width 73 height 17
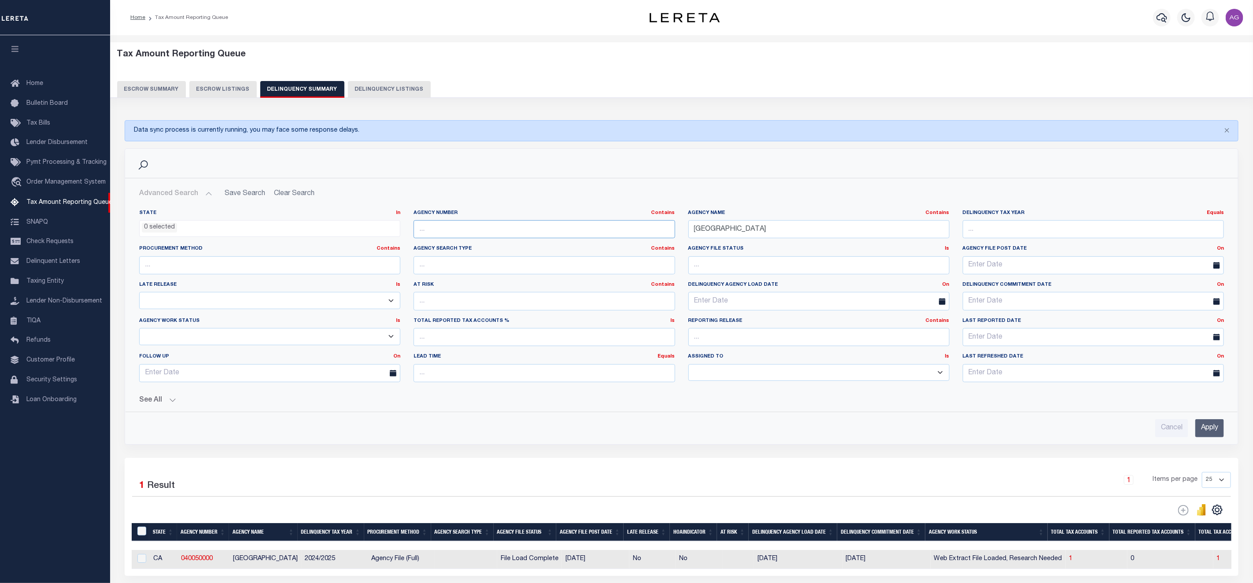
click at [562, 229] on input "text" at bounding box center [544, 229] width 261 height 18
paste input "050300000"
type input "050300000"
click at [769, 241] on div "Agency Name Contains Contains Is [GEOGRAPHIC_DATA]" at bounding box center [819, 228] width 274 height 36
click at [773, 231] on input "[GEOGRAPHIC_DATA]" at bounding box center [818, 229] width 261 height 18
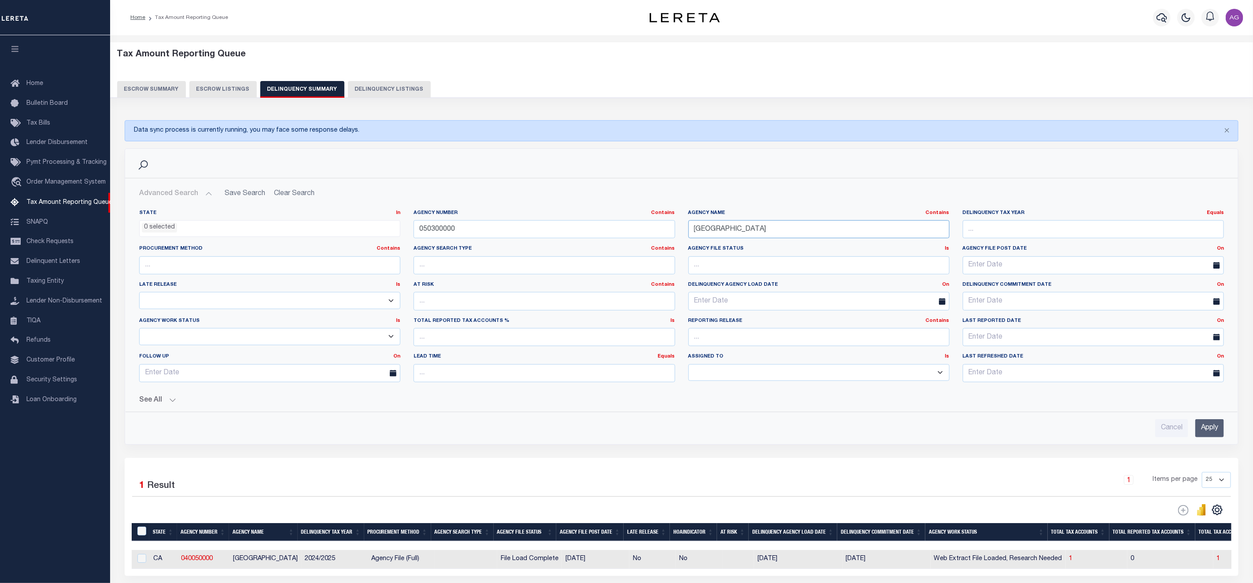
click at [773, 231] on input "[GEOGRAPHIC_DATA]" at bounding box center [818, 229] width 261 height 18
click at [1216, 443] on div "Advanced Search Save Search Clear Search SummaryGridWrapper_dynamictable_____De…" at bounding box center [681, 311] width 1113 height 266
click at [1216, 435] on input "Apply" at bounding box center [1209, 428] width 29 height 18
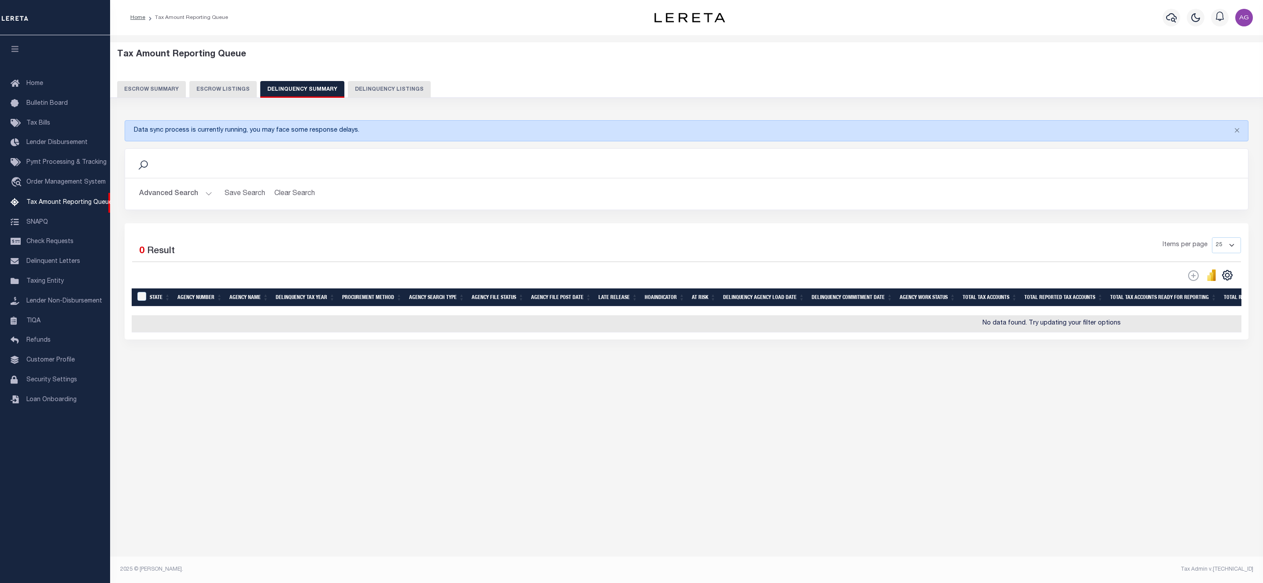
click at [191, 204] on div "Advanced Search Save Search Clear Search SummaryGridWrapper_dynamictable_____De…" at bounding box center [686, 193] width 1123 height 31
click at [193, 194] on button "Advanced Search" at bounding box center [175, 193] width 73 height 17
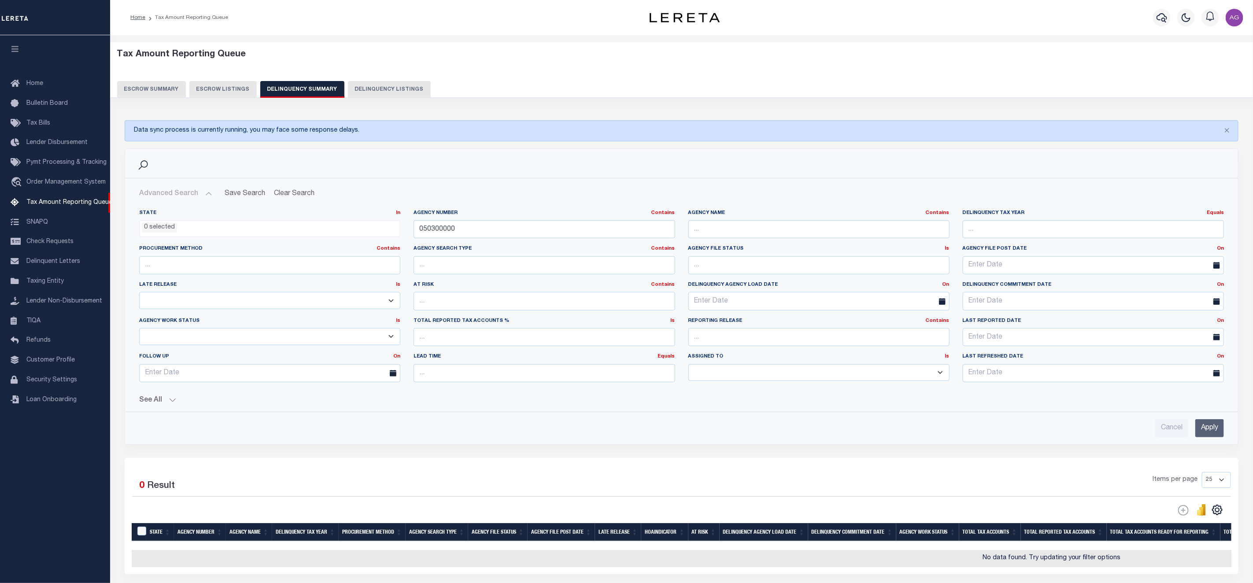
scroll to position [66, 0]
